Goal: Navigation & Orientation: Find specific page/section

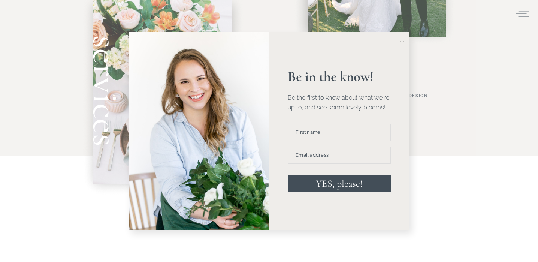
scroll to position [587, 0]
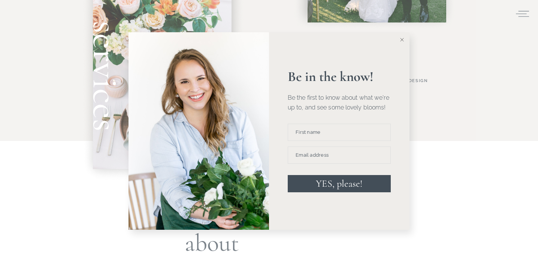
click at [399, 43] on button at bounding box center [402, 39] width 15 height 15
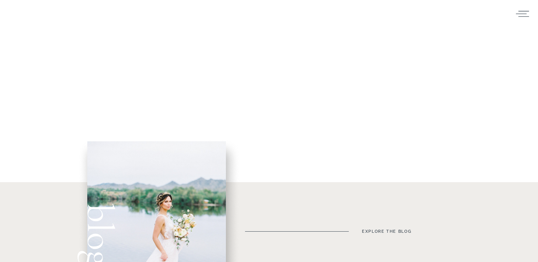
scroll to position [0, 0]
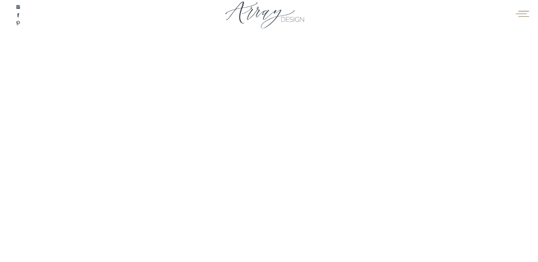
click at [523, 17] on icon at bounding box center [522, 13] width 15 height 11
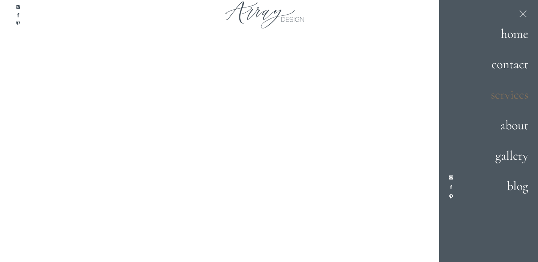
click at [508, 97] on h2 "services" at bounding box center [502, 95] width 52 height 20
